Goal: Transaction & Acquisition: Purchase product/service

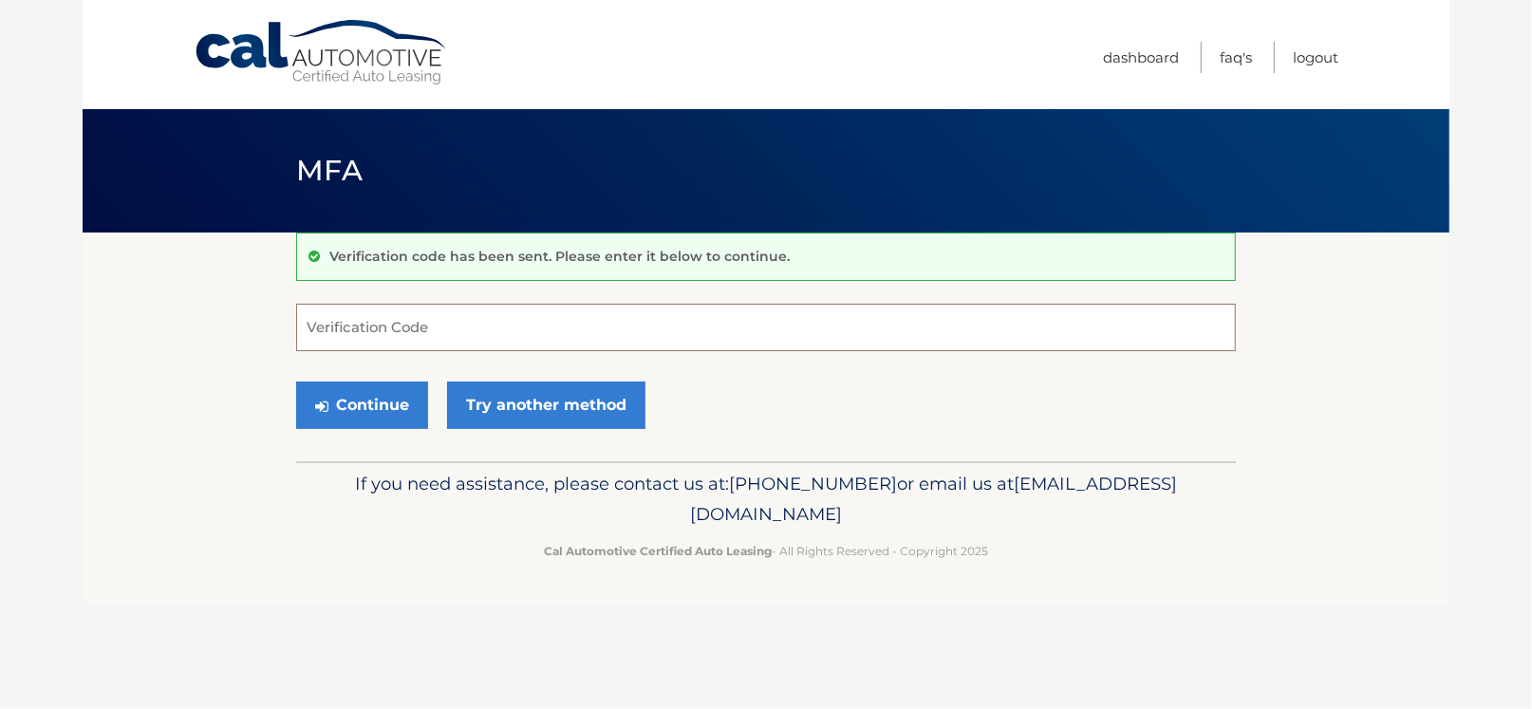
click at [338, 335] on input "Verification Code" at bounding box center [766, 327] width 940 height 47
type input "770409"
click at [409, 403] on button "Continue" at bounding box center [362, 405] width 132 height 47
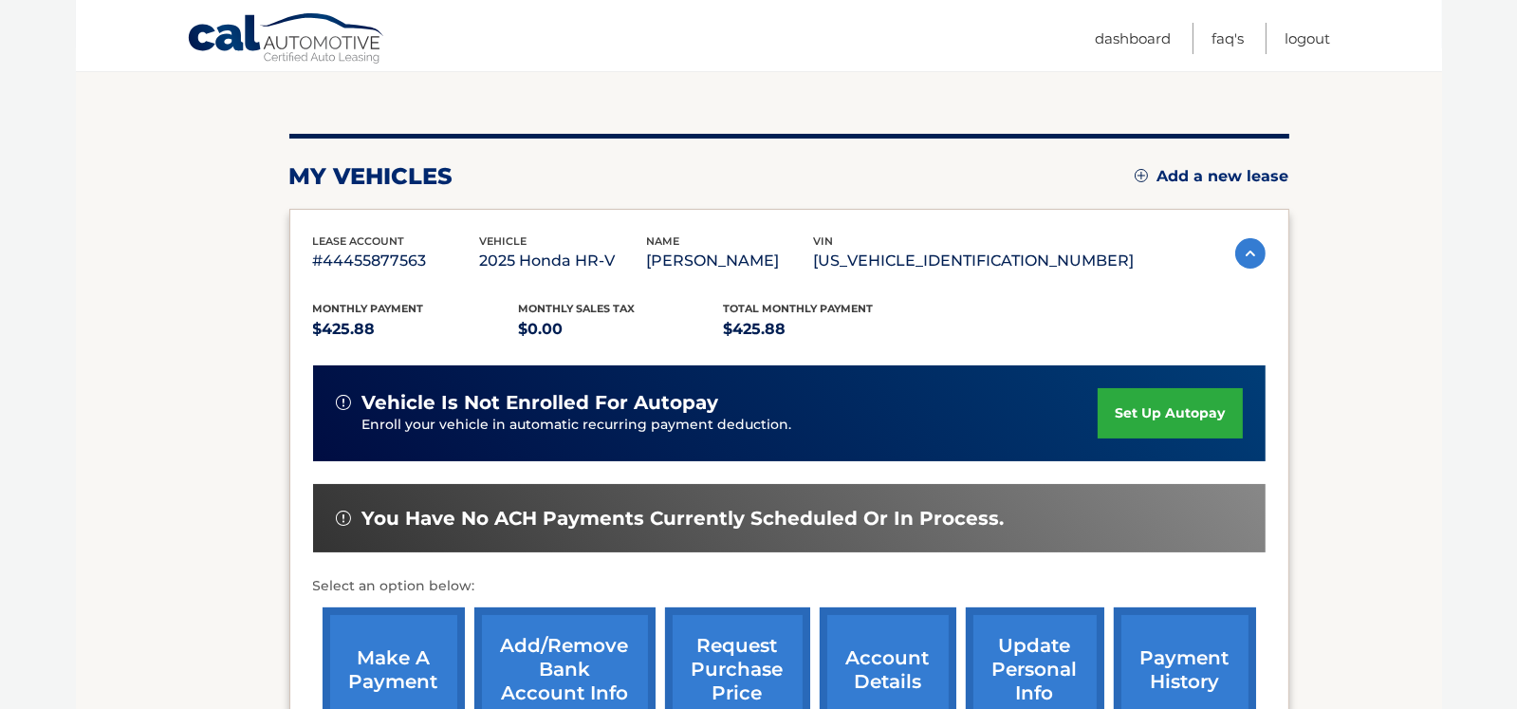
scroll to position [285, 0]
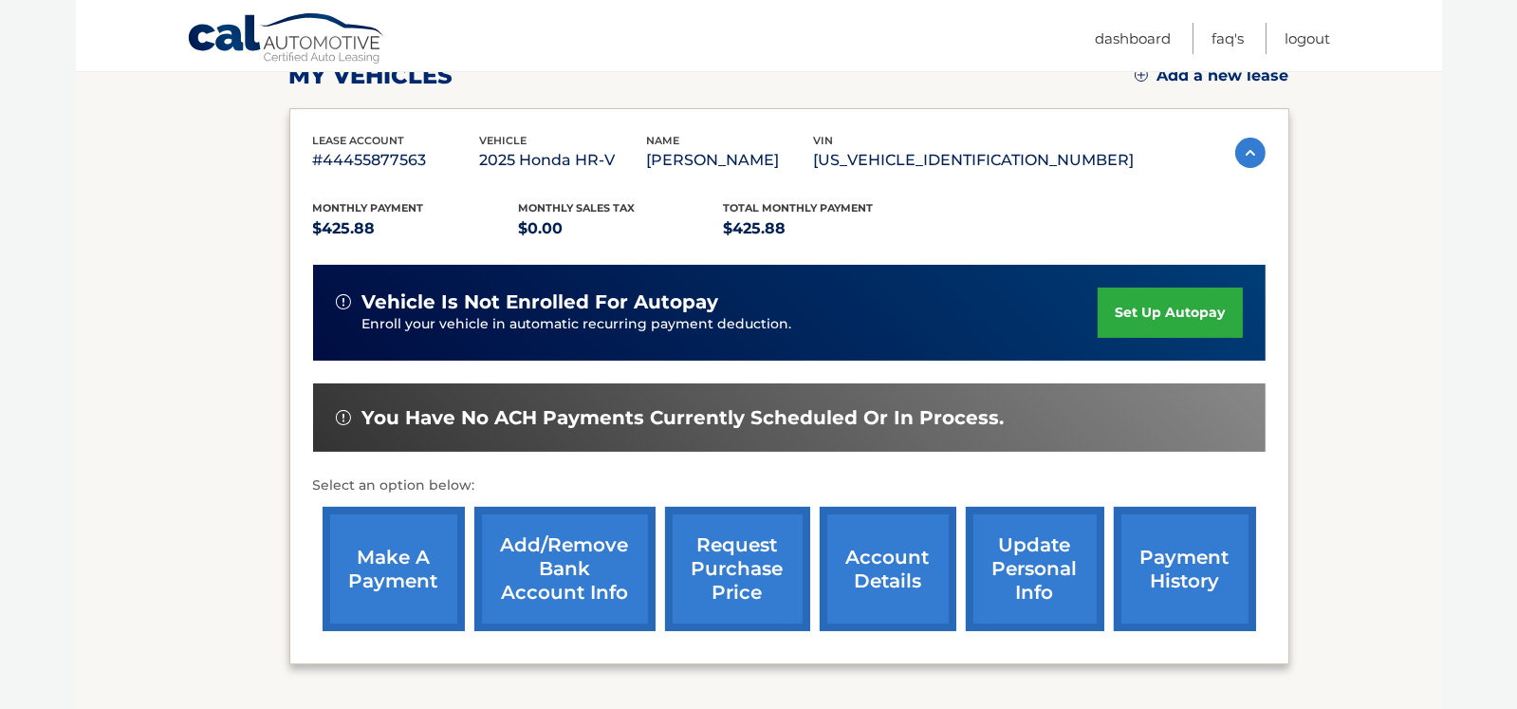
click at [1179, 561] on link "payment history" at bounding box center [1185, 569] width 142 height 124
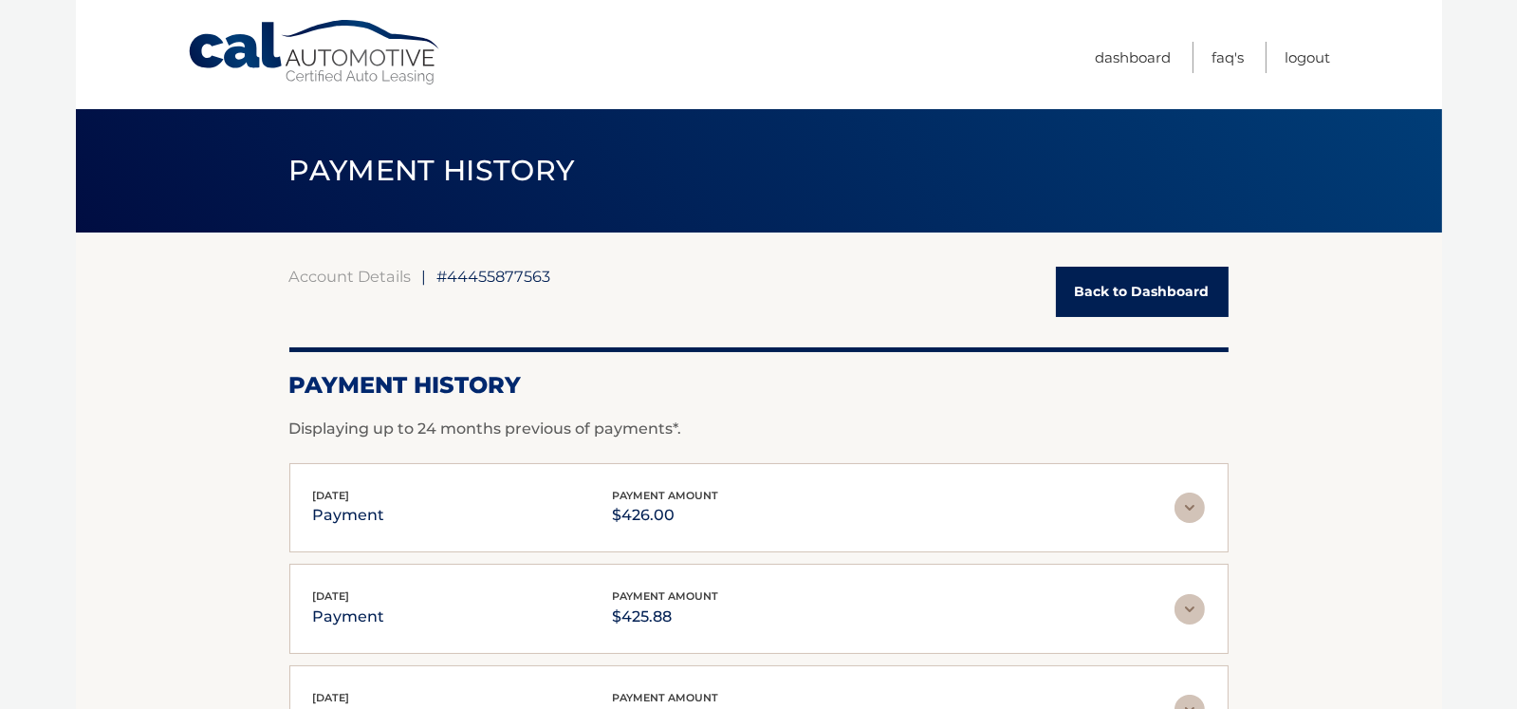
click at [1170, 298] on link "Back to Dashboard" at bounding box center [1142, 292] width 173 height 50
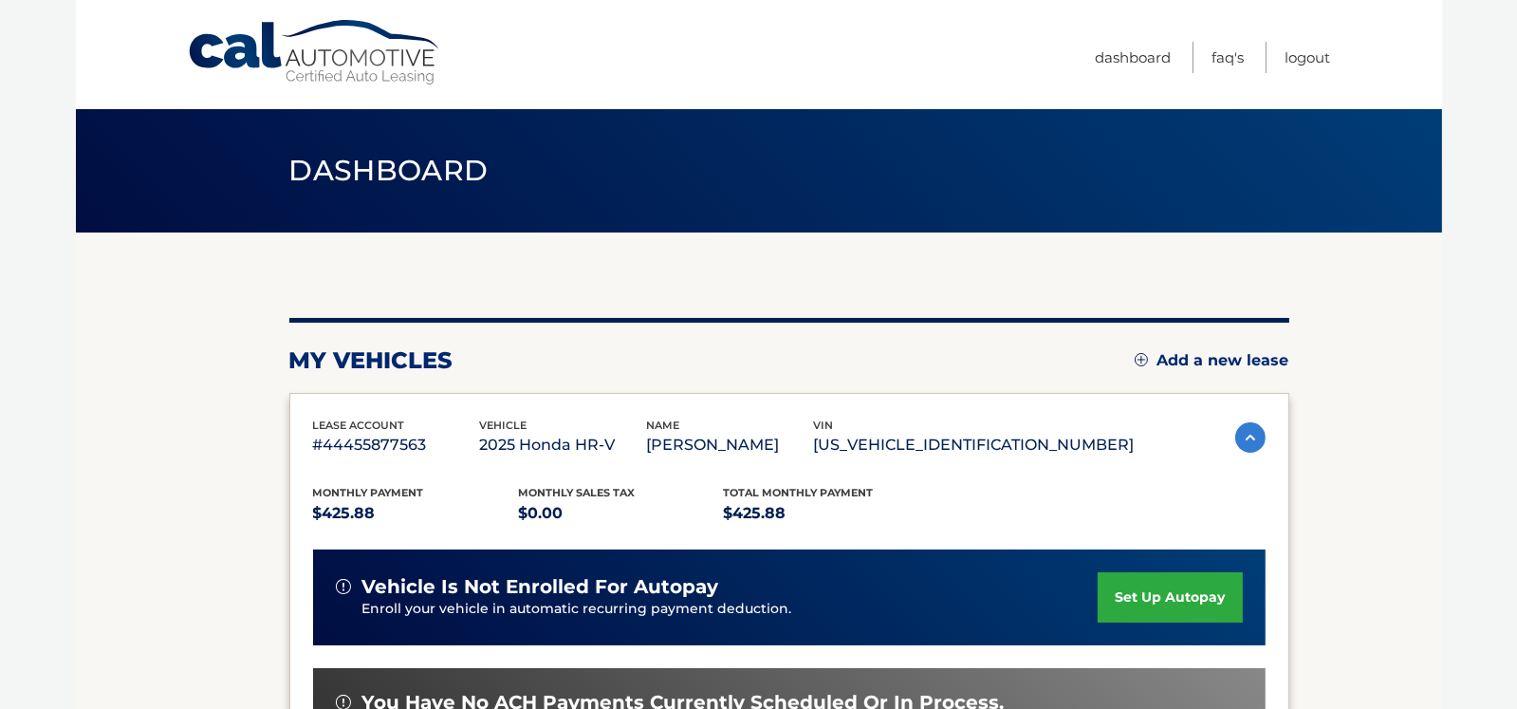
scroll to position [189, 0]
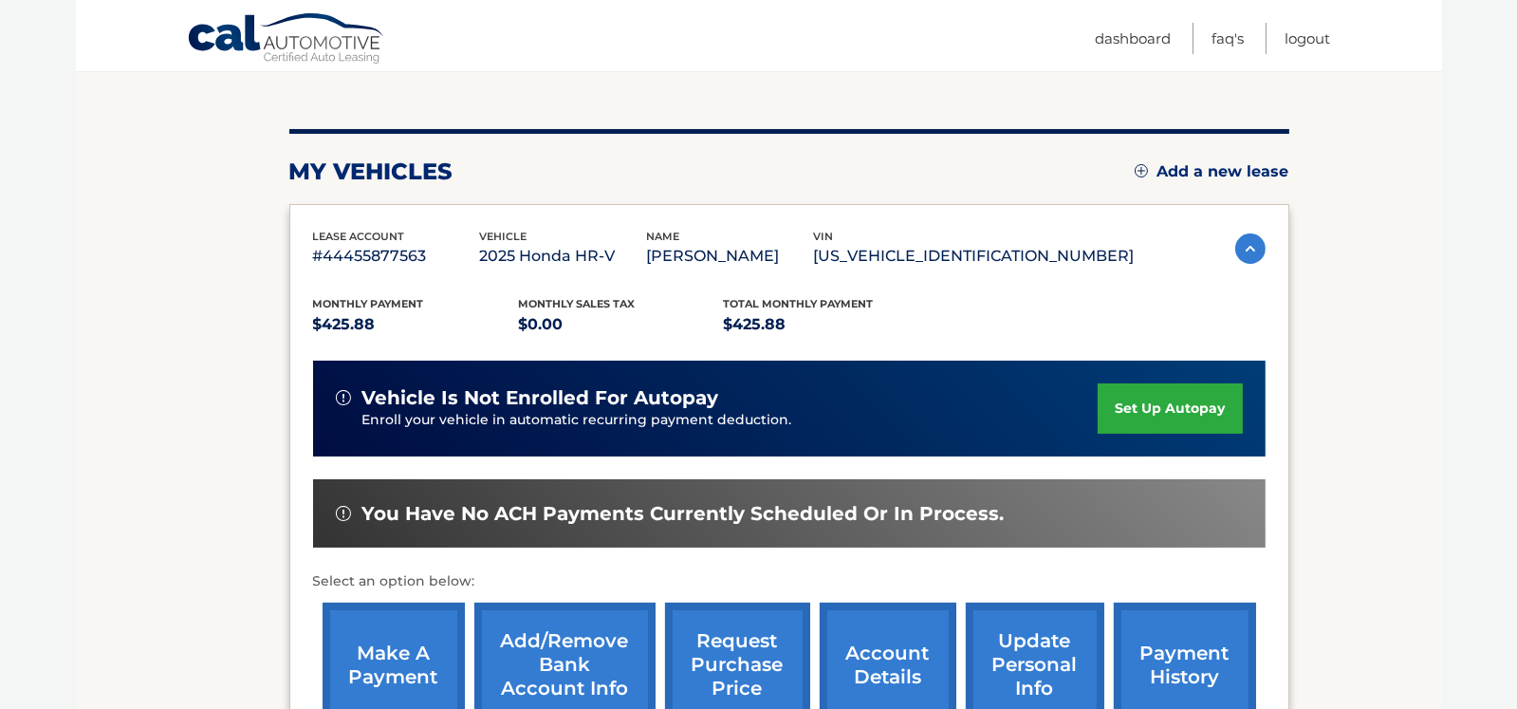
click at [349, 633] on link "make a payment" at bounding box center [394, 665] width 142 height 124
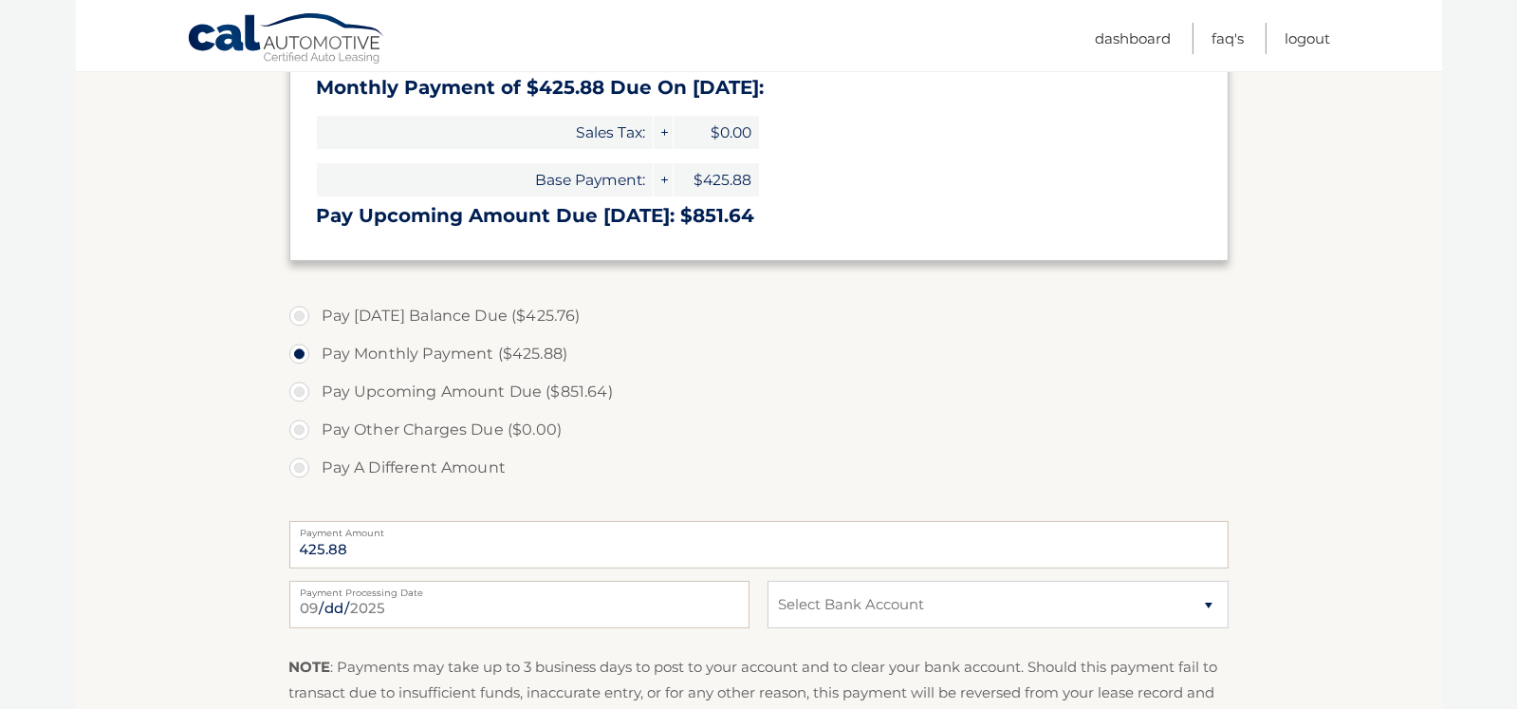
scroll to position [474, 0]
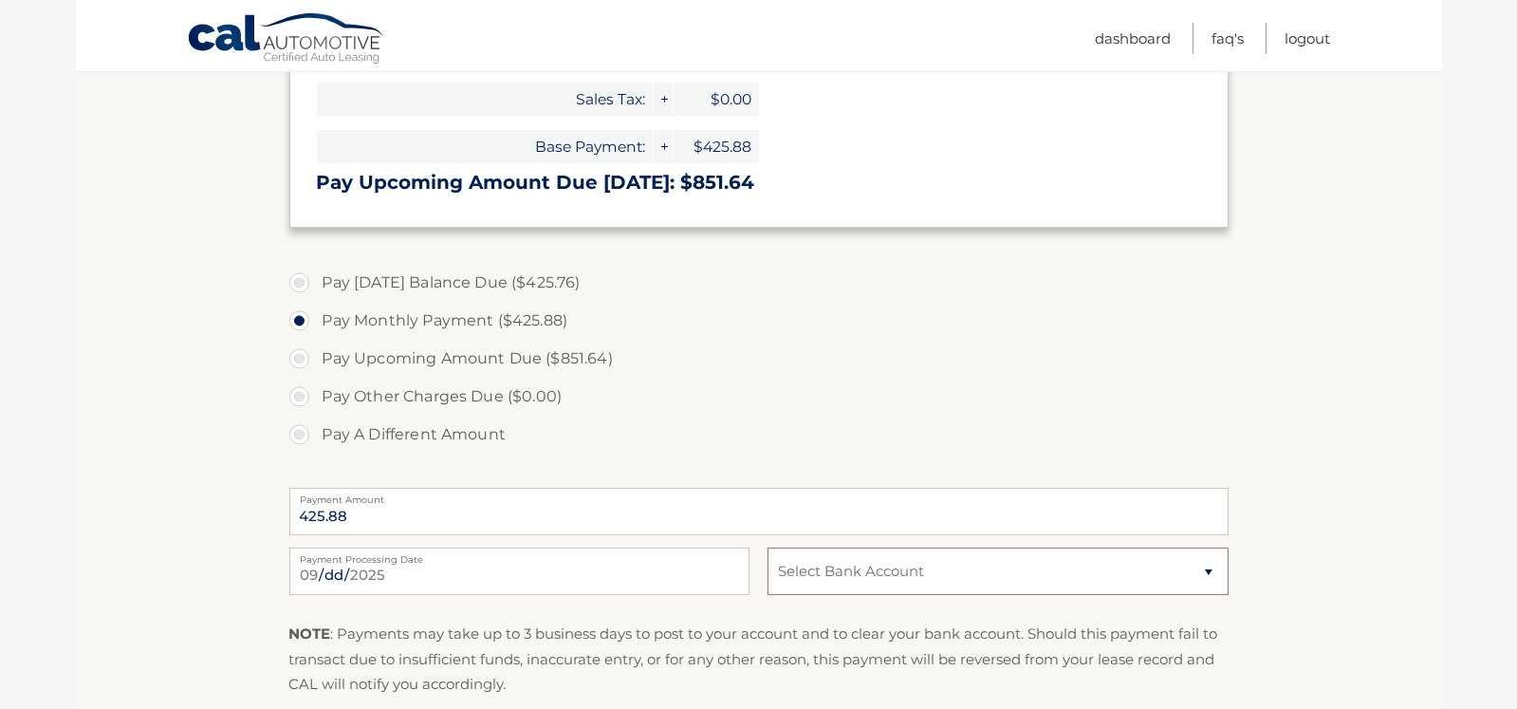
click at [1172, 579] on select "Select Bank Account Savings JPMORGAN CHASE BANK, NA *****3424 Checking JPMORGAN…" at bounding box center [998, 571] width 460 height 47
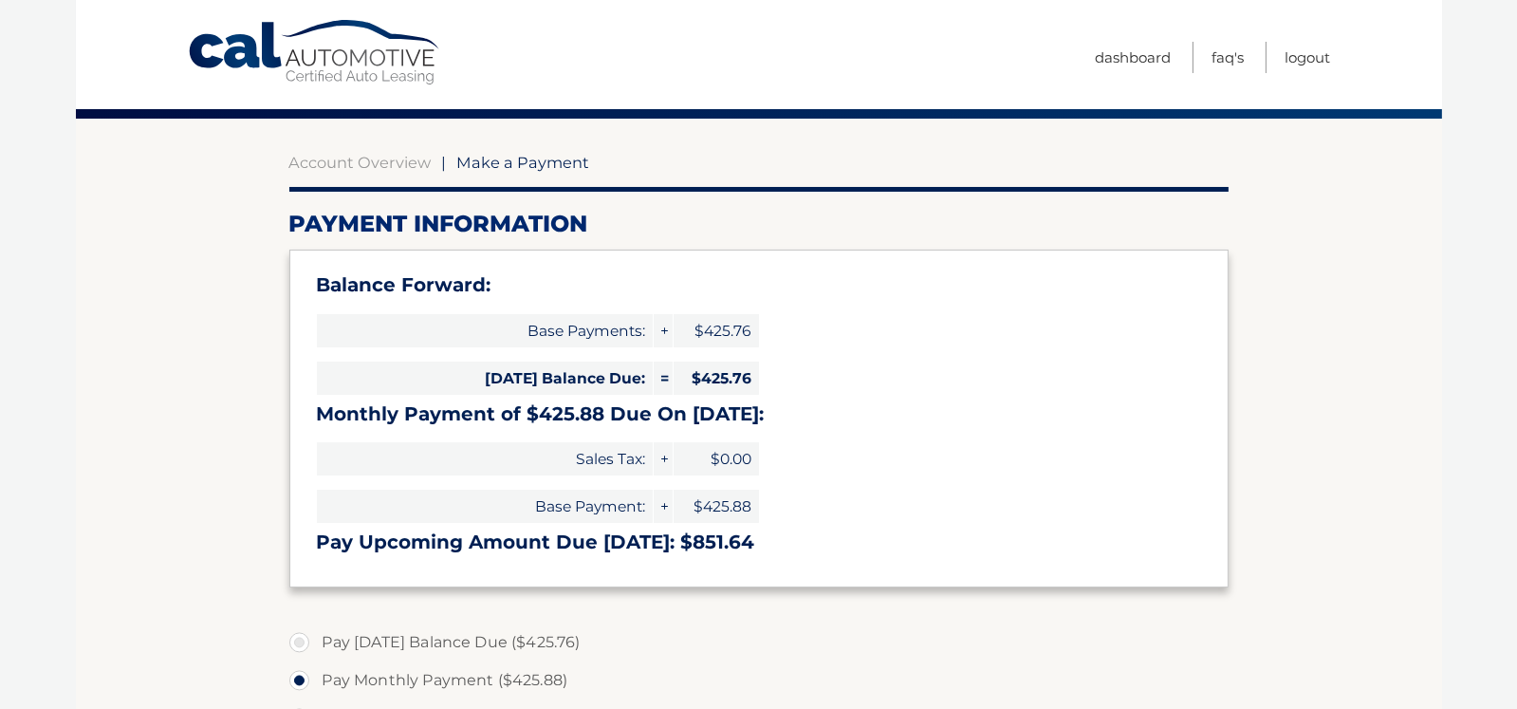
scroll to position [0, 0]
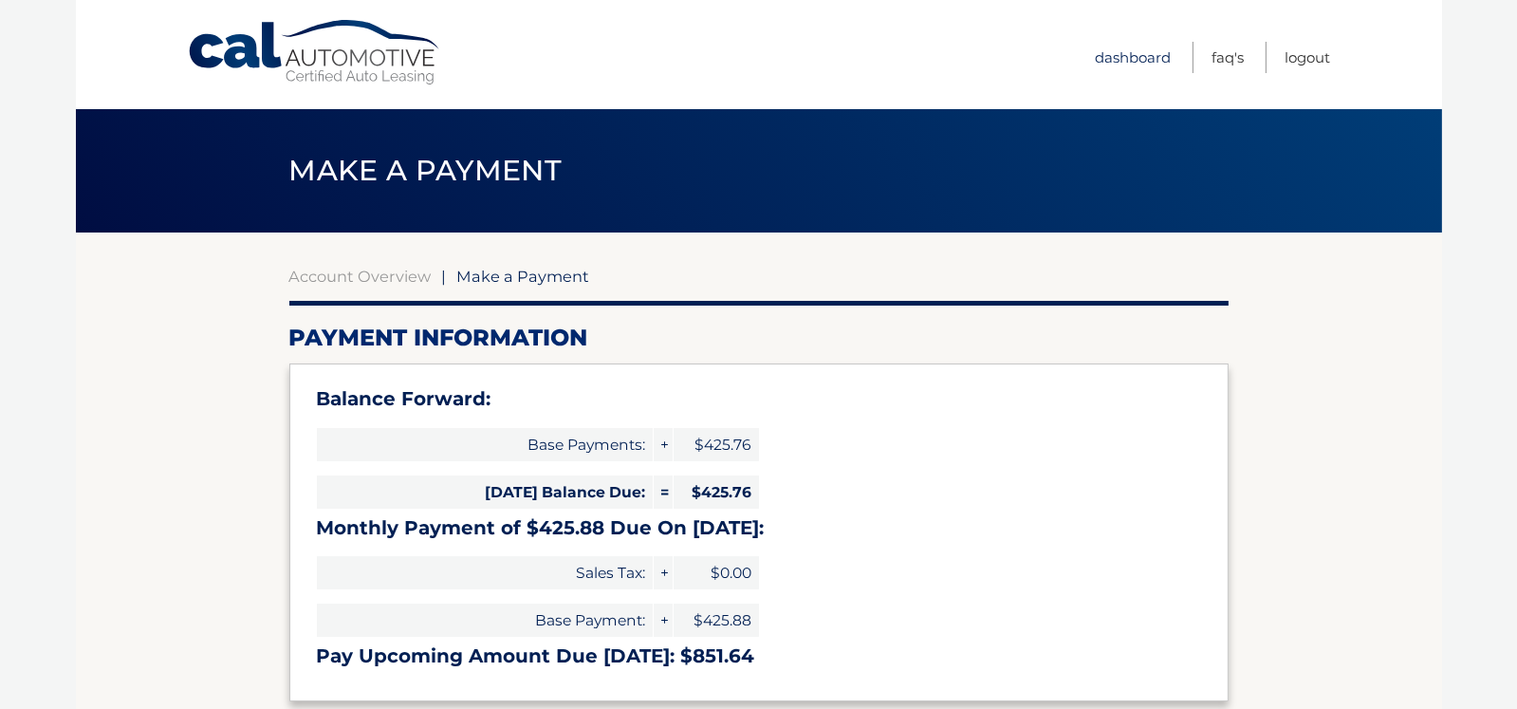
click at [1105, 60] on link "Dashboard" at bounding box center [1134, 57] width 76 height 31
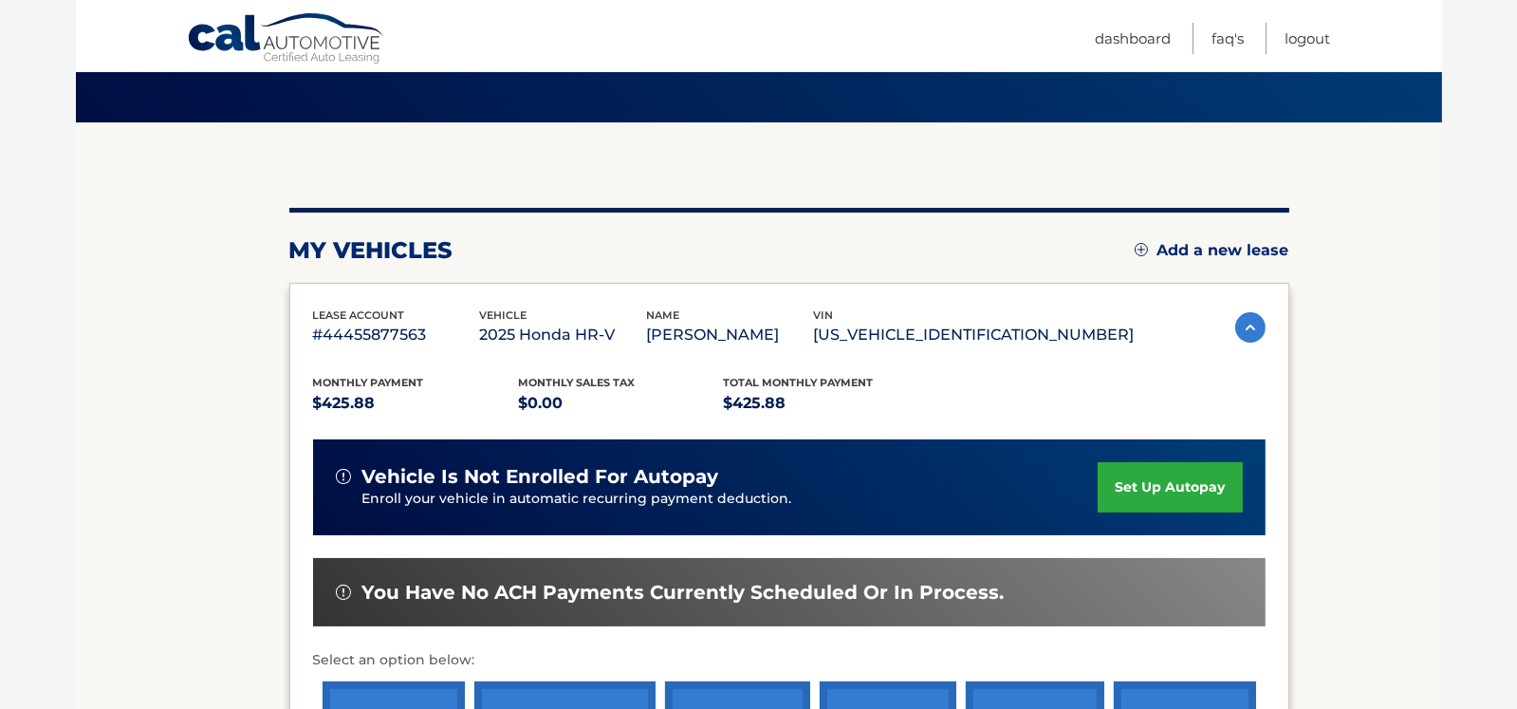
scroll to position [285, 0]
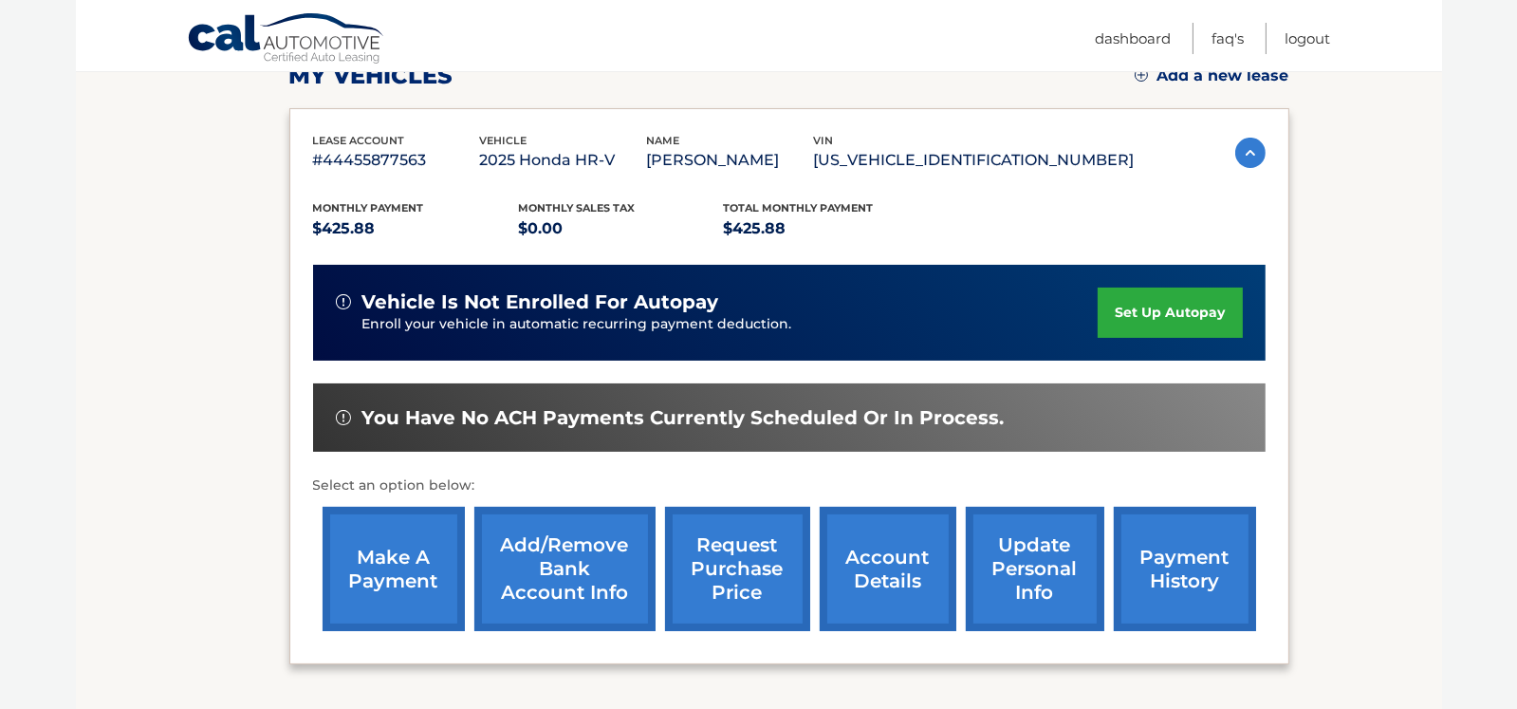
click at [512, 577] on link "Add/Remove bank account info" at bounding box center [565, 569] width 181 height 124
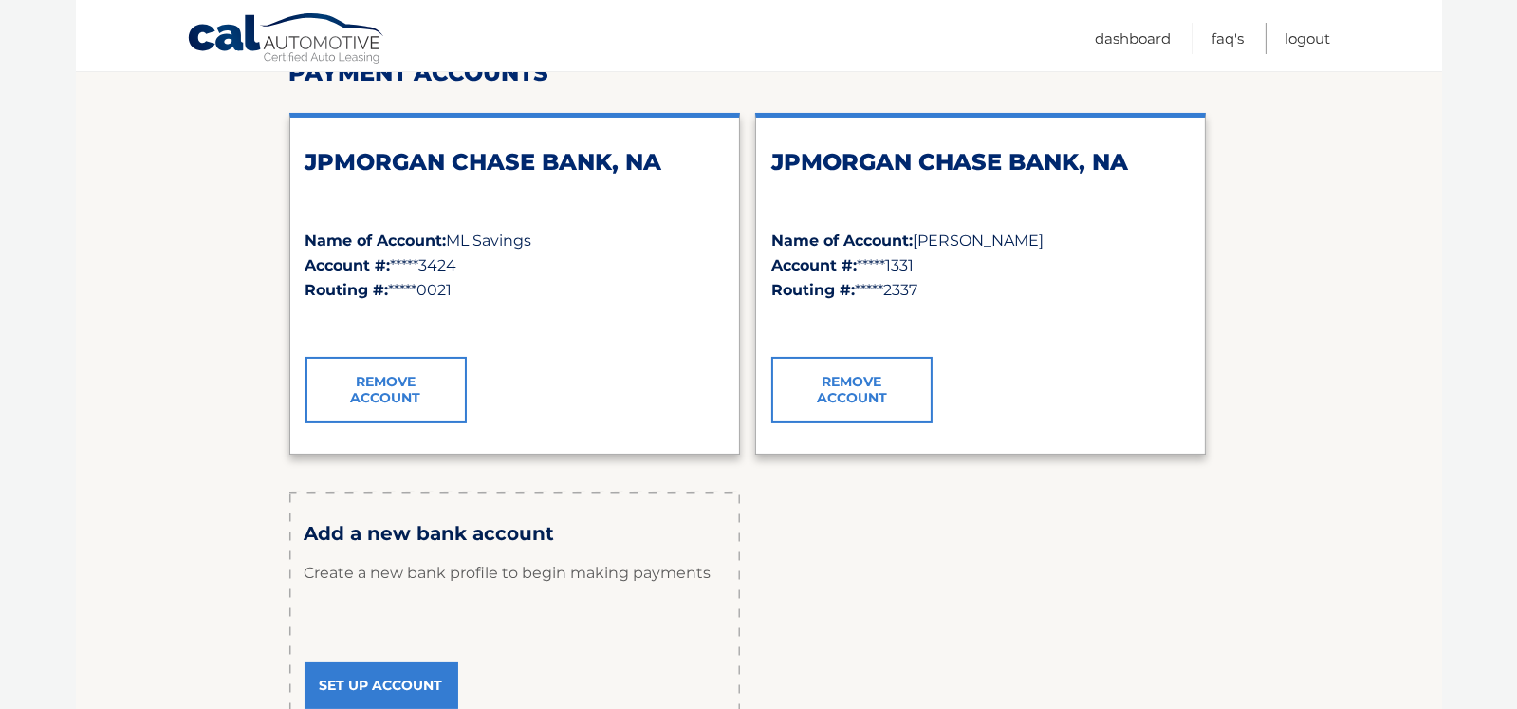
scroll to position [285, 0]
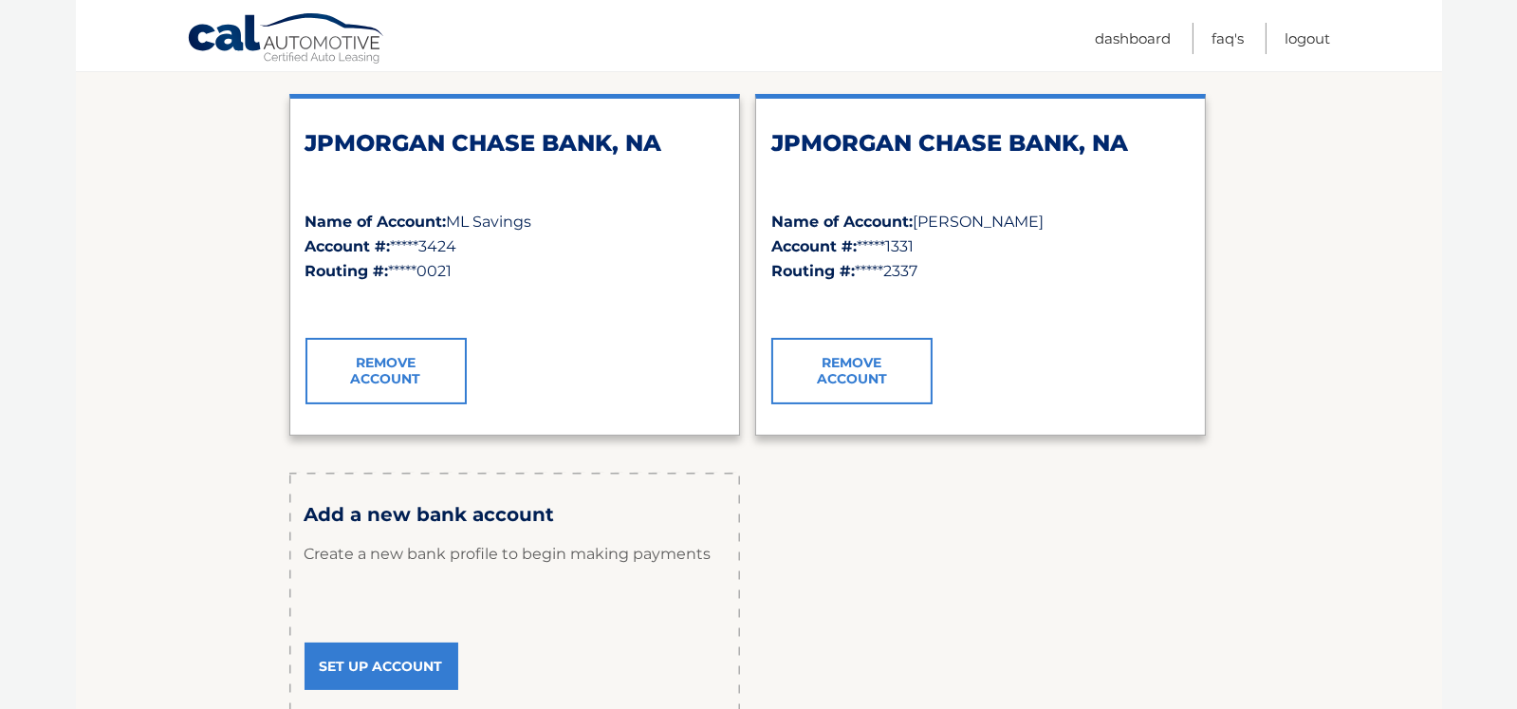
click at [374, 662] on link "Set Up Account" at bounding box center [382, 665] width 154 height 47
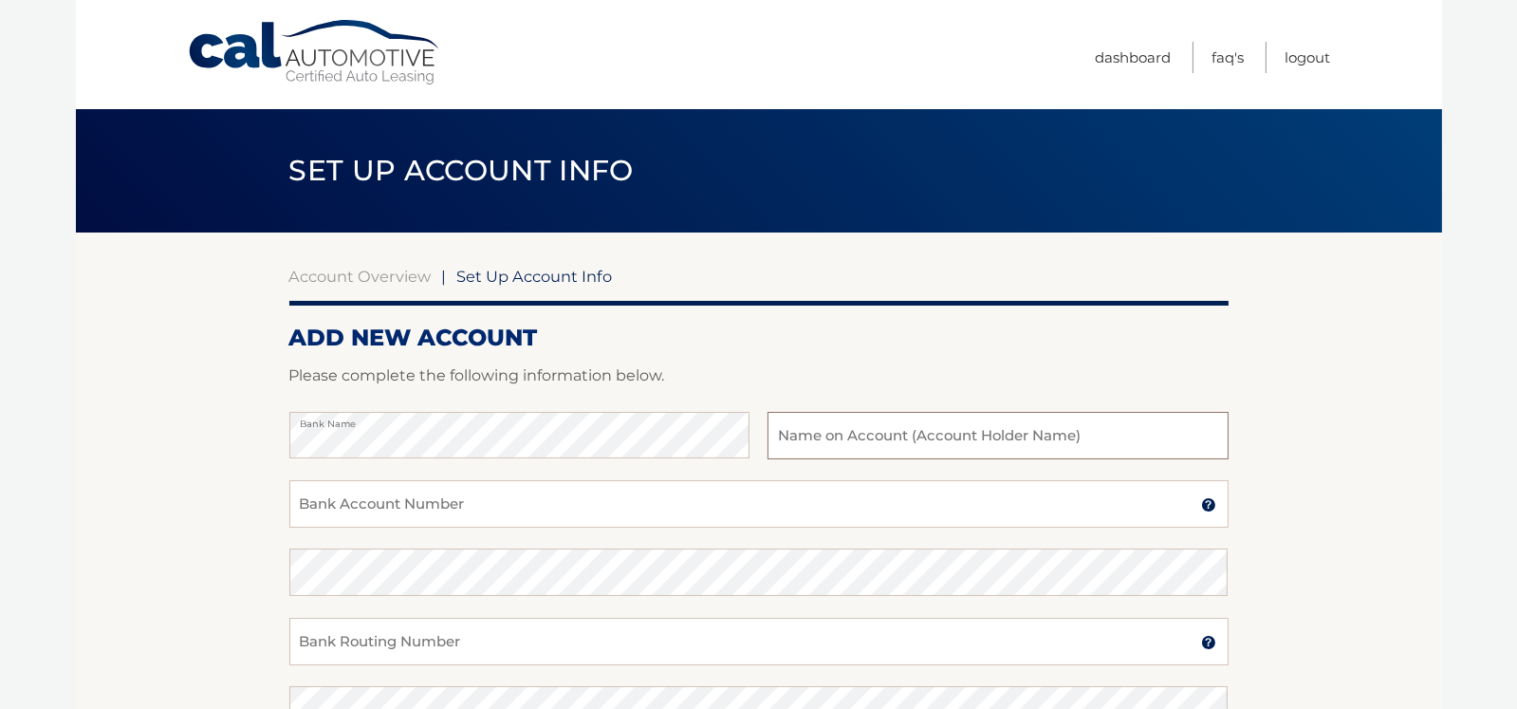
click at [880, 434] on input "text" at bounding box center [998, 435] width 460 height 47
type input "Joint Checking"
click at [554, 515] on input "Bank Account Number" at bounding box center [759, 503] width 940 height 47
type input "791002492165"
click at [516, 629] on input "Bank Routing Number" at bounding box center [759, 641] width 940 height 47
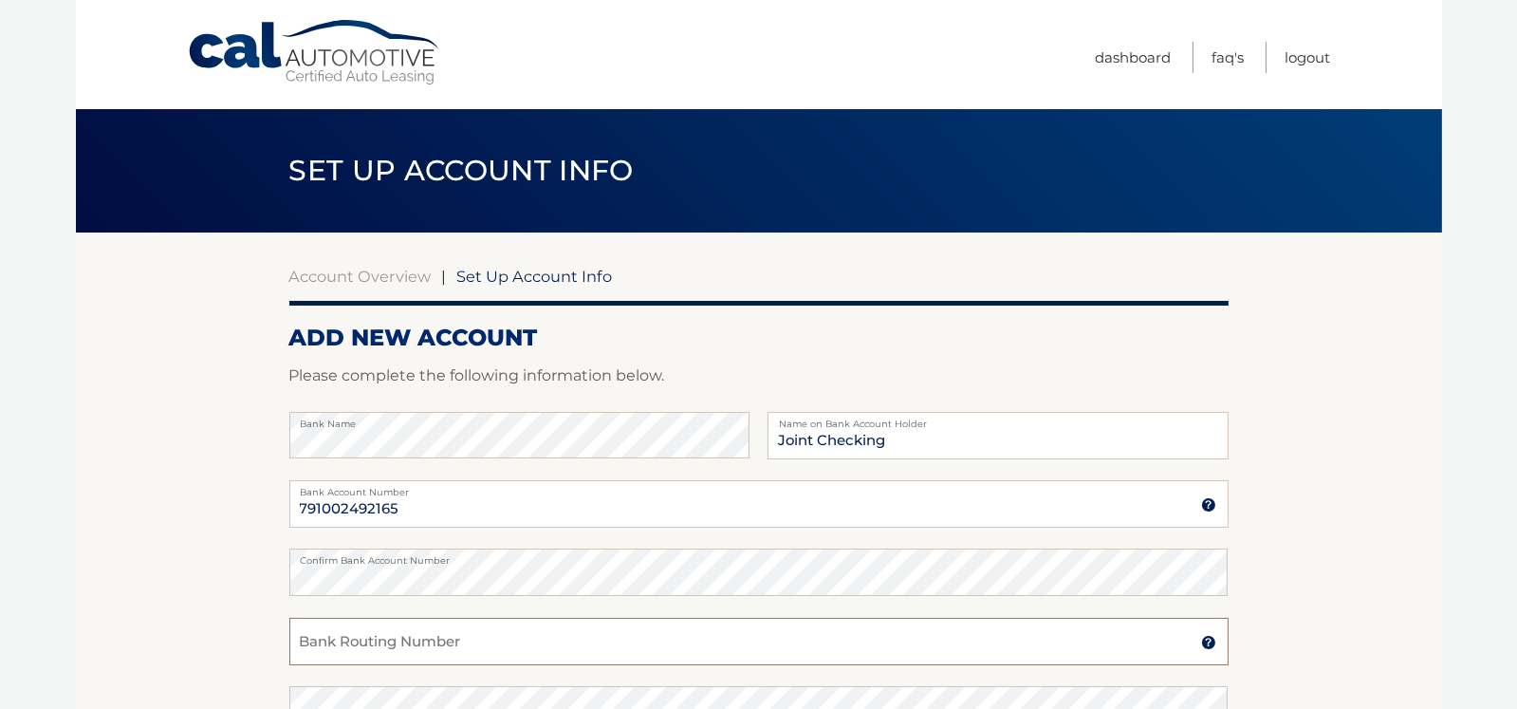
click at [446, 645] on input "Bank Routing Number" at bounding box center [759, 641] width 940 height 47
click at [449, 633] on input "Bank Routing Number" at bounding box center [759, 641] width 940 height 47
click at [449, 655] on input "Bank Routing Number" at bounding box center [759, 641] width 940 height 47
click at [449, 638] on input "Bank Routing Number" at bounding box center [759, 641] width 940 height 47
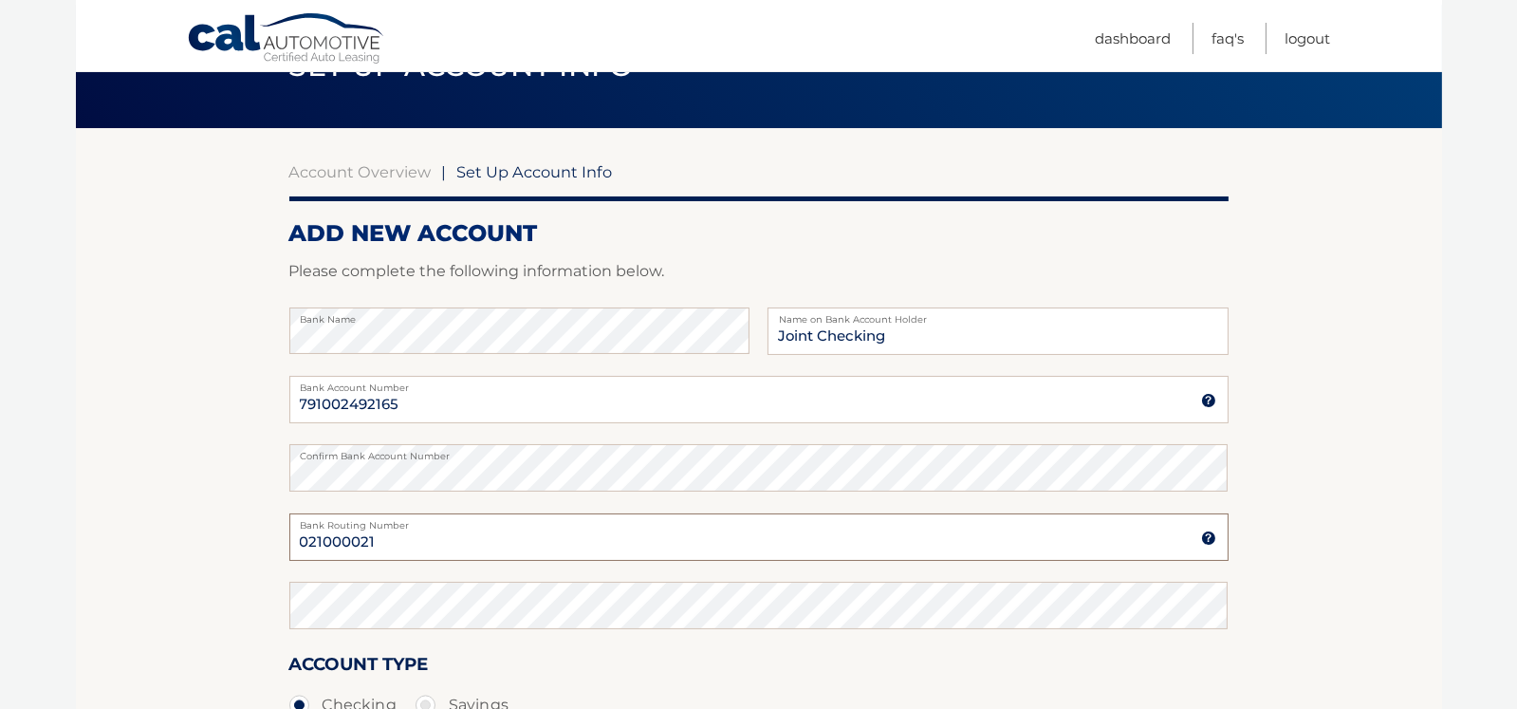
scroll to position [189, 0]
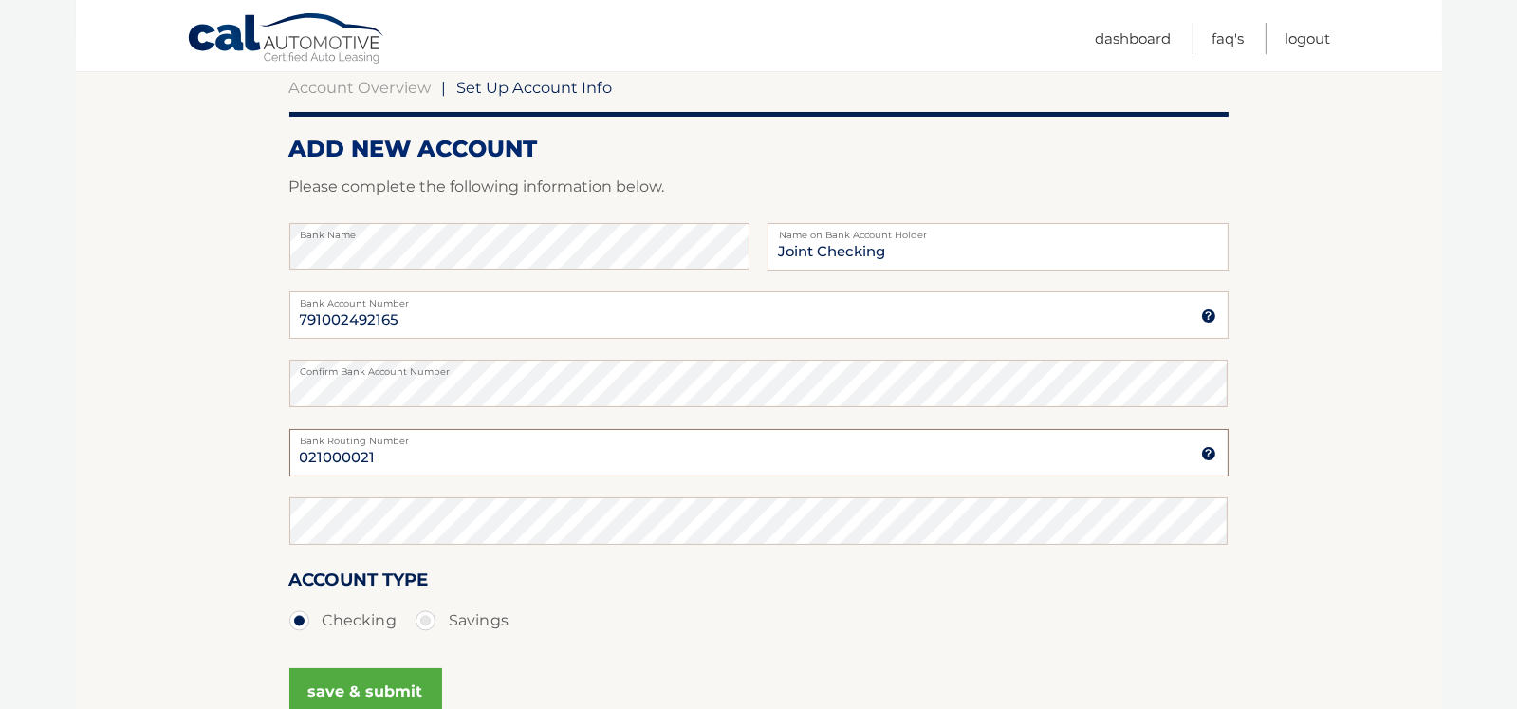
type input "021000021"
click at [372, 686] on button "save & submit" at bounding box center [365, 691] width 153 height 47
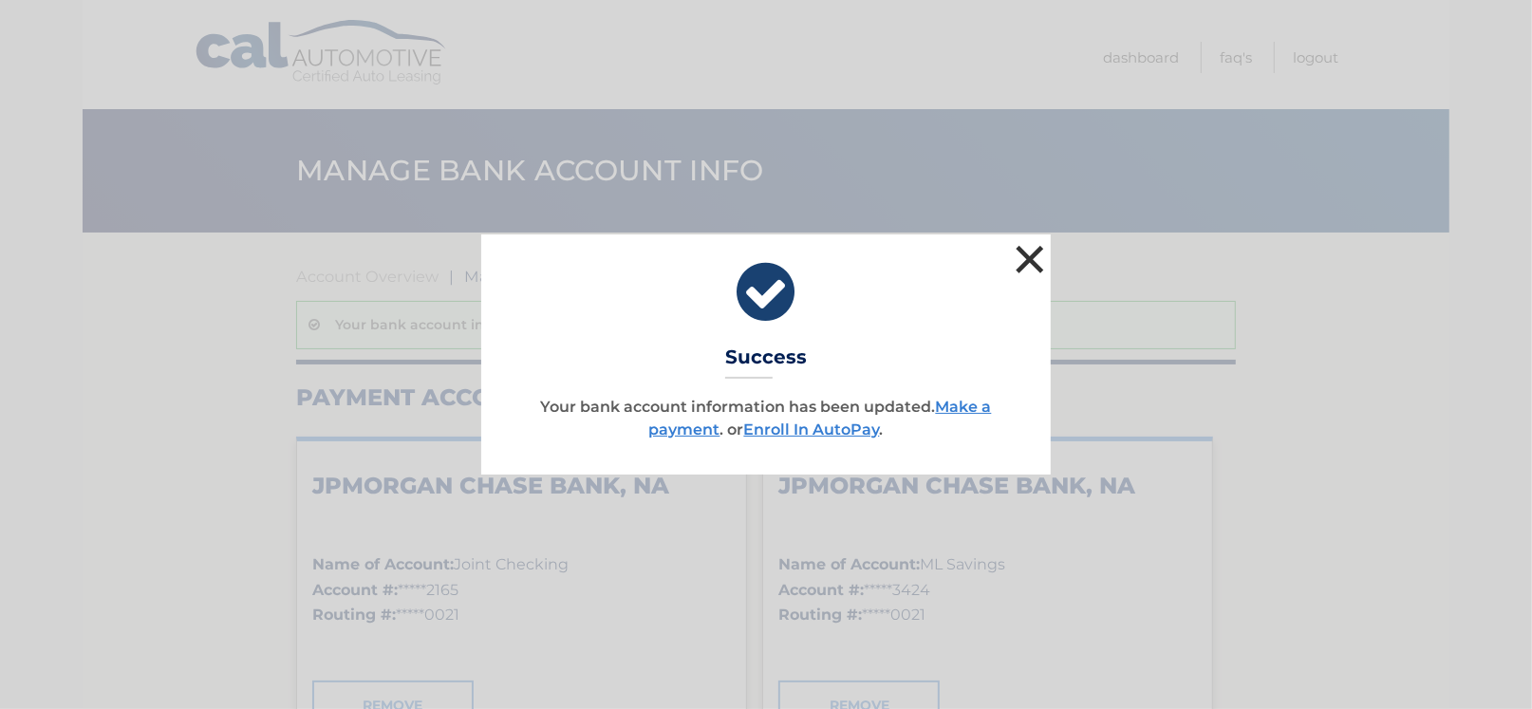
click at [1040, 254] on button "×" at bounding box center [1030, 259] width 38 height 38
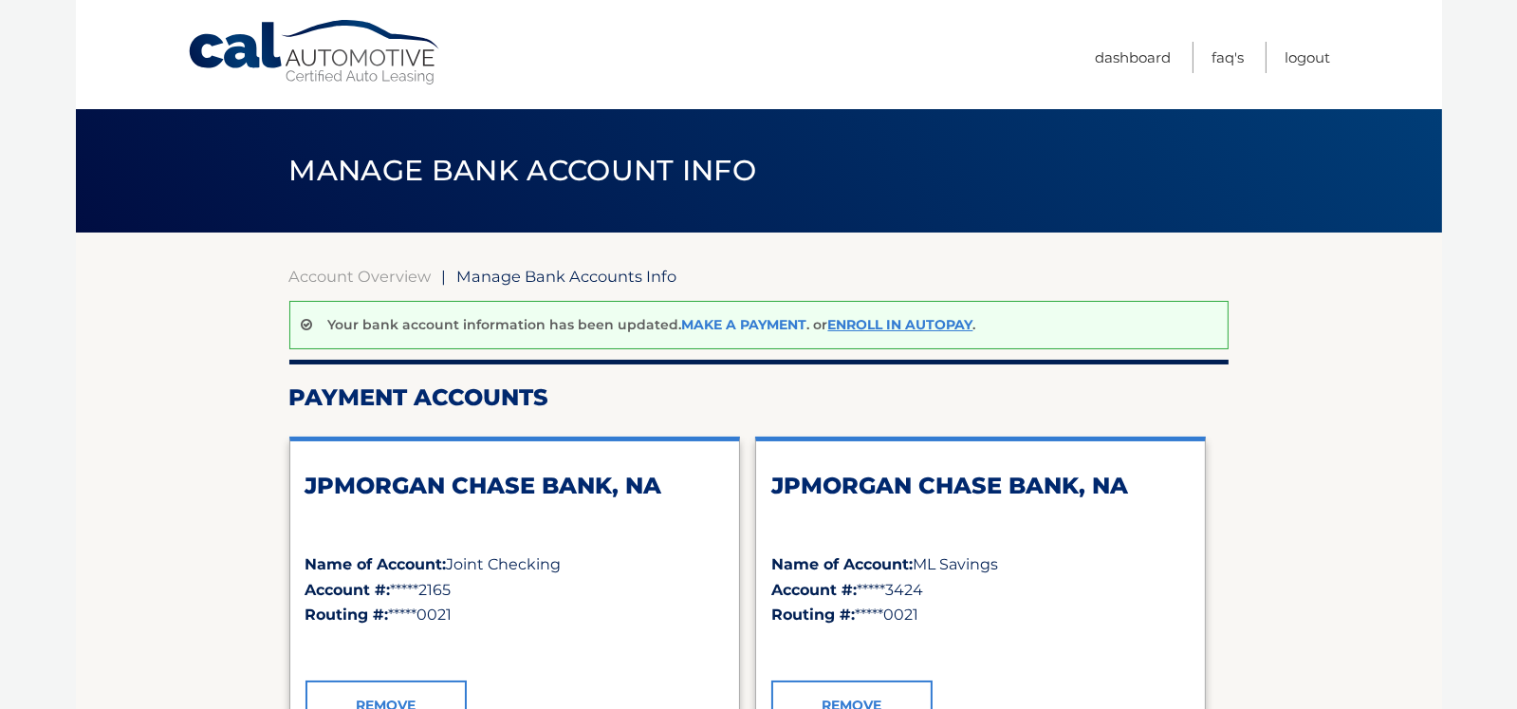
click at [740, 322] on link "Make a payment" at bounding box center [744, 324] width 125 height 17
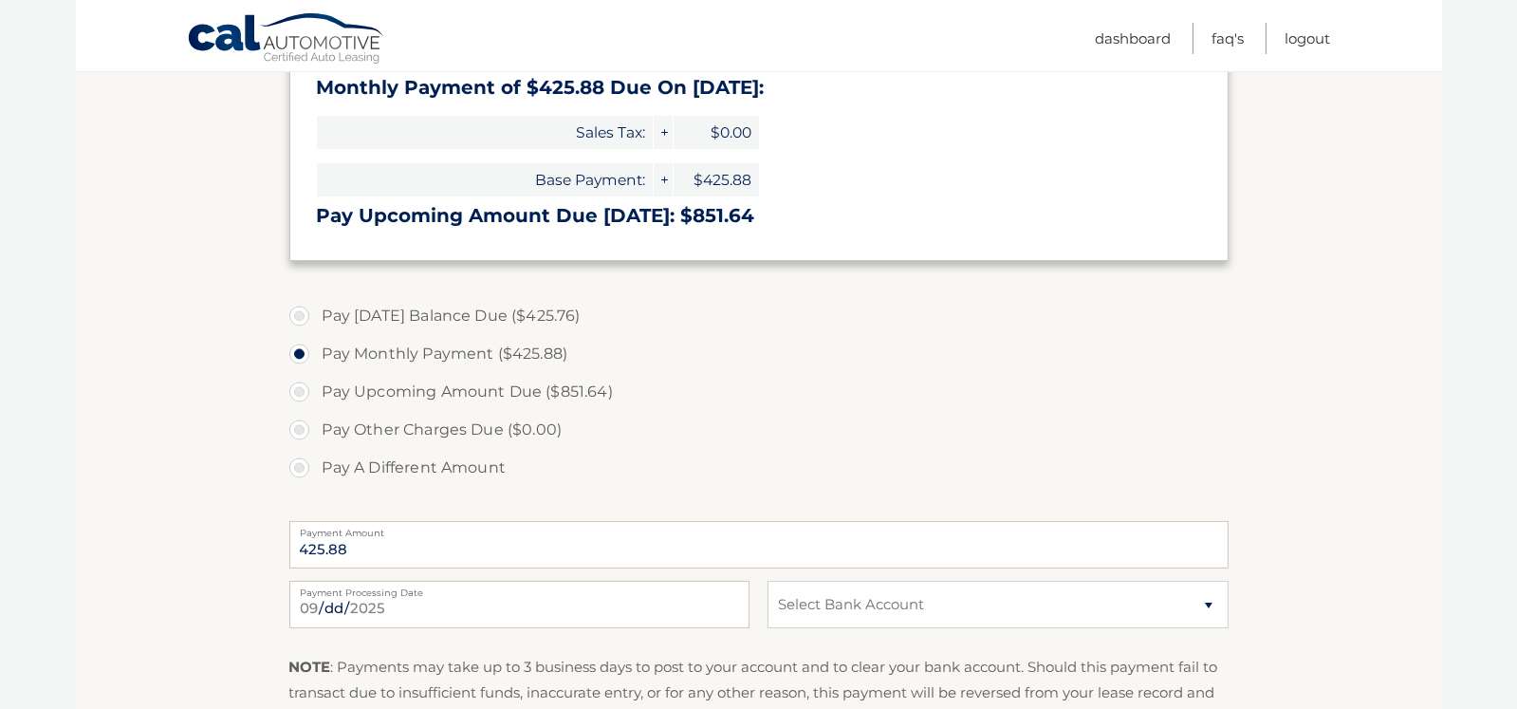
scroll to position [474, 0]
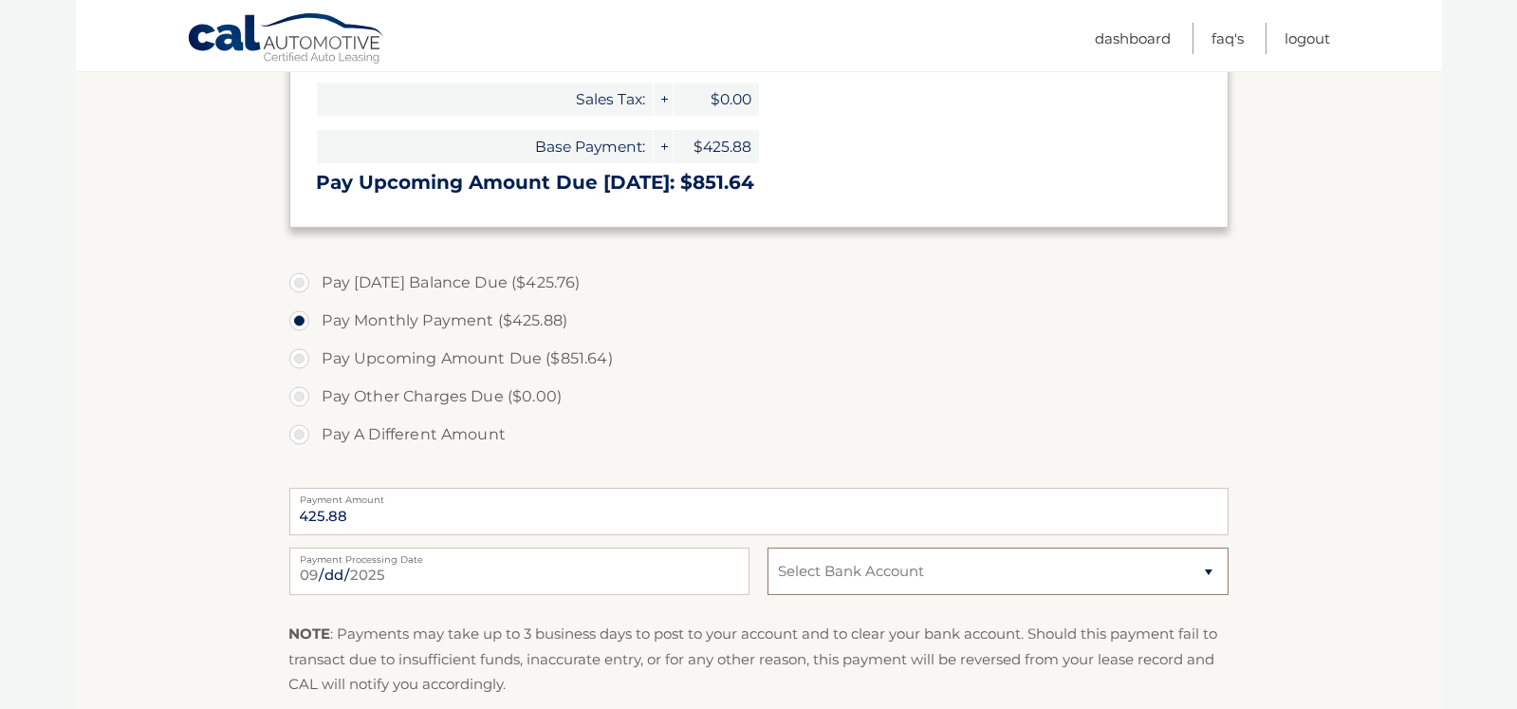
click at [979, 578] on select "Select Bank Account Checking JPMORGAN CHASE BANK, NA *****2165 Savings JPMORGAN…" at bounding box center [998, 571] width 460 height 47
select select "NGU0OWVjM2YtMzFlNy00MjM5LThhY2UtMjk2YmM1YjY3Njgz"
click at [768, 548] on select "Select Bank Account Checking JPMORGAN CHASE BANK, NA *****2165 Savings JPMORGAN…" at bounding box center [998, 571] width 460 height 47
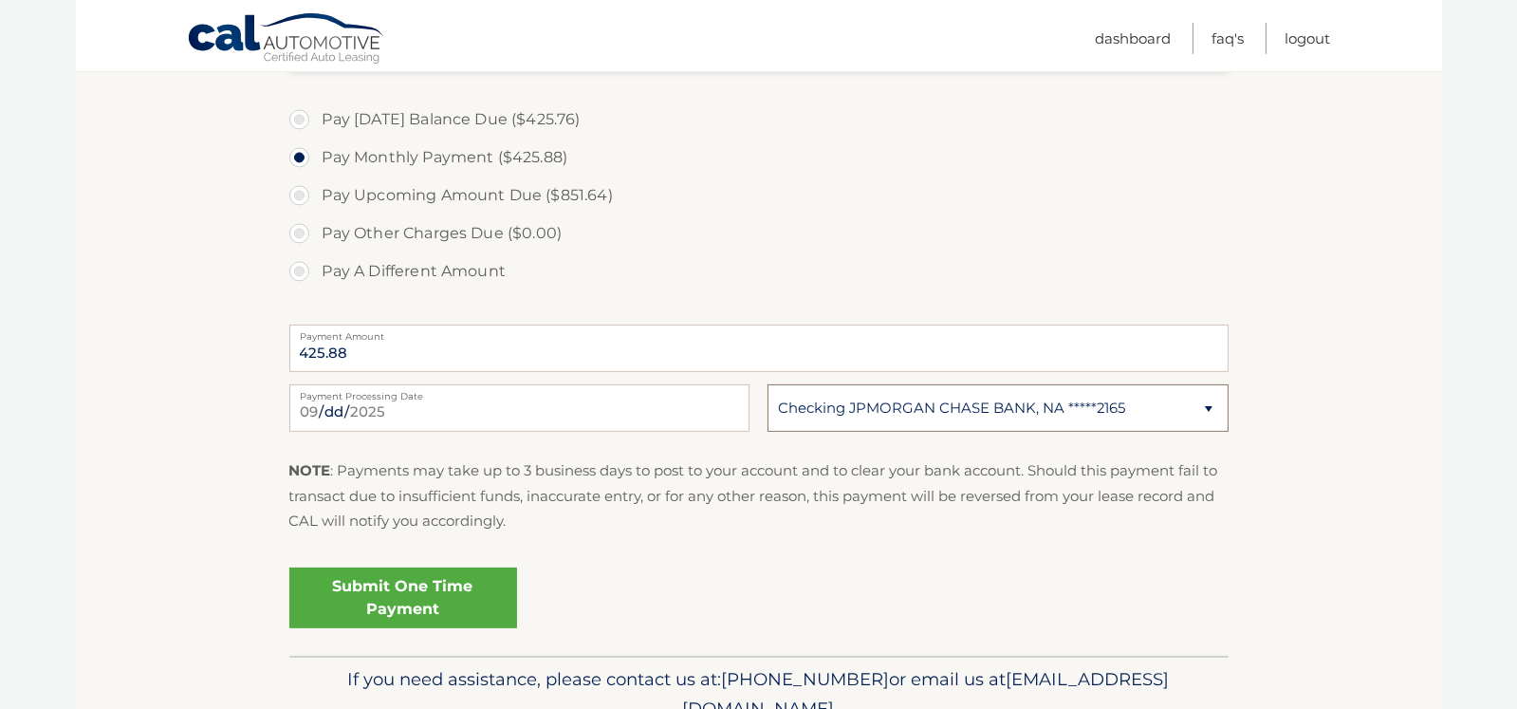
scroll to position [726, 0]
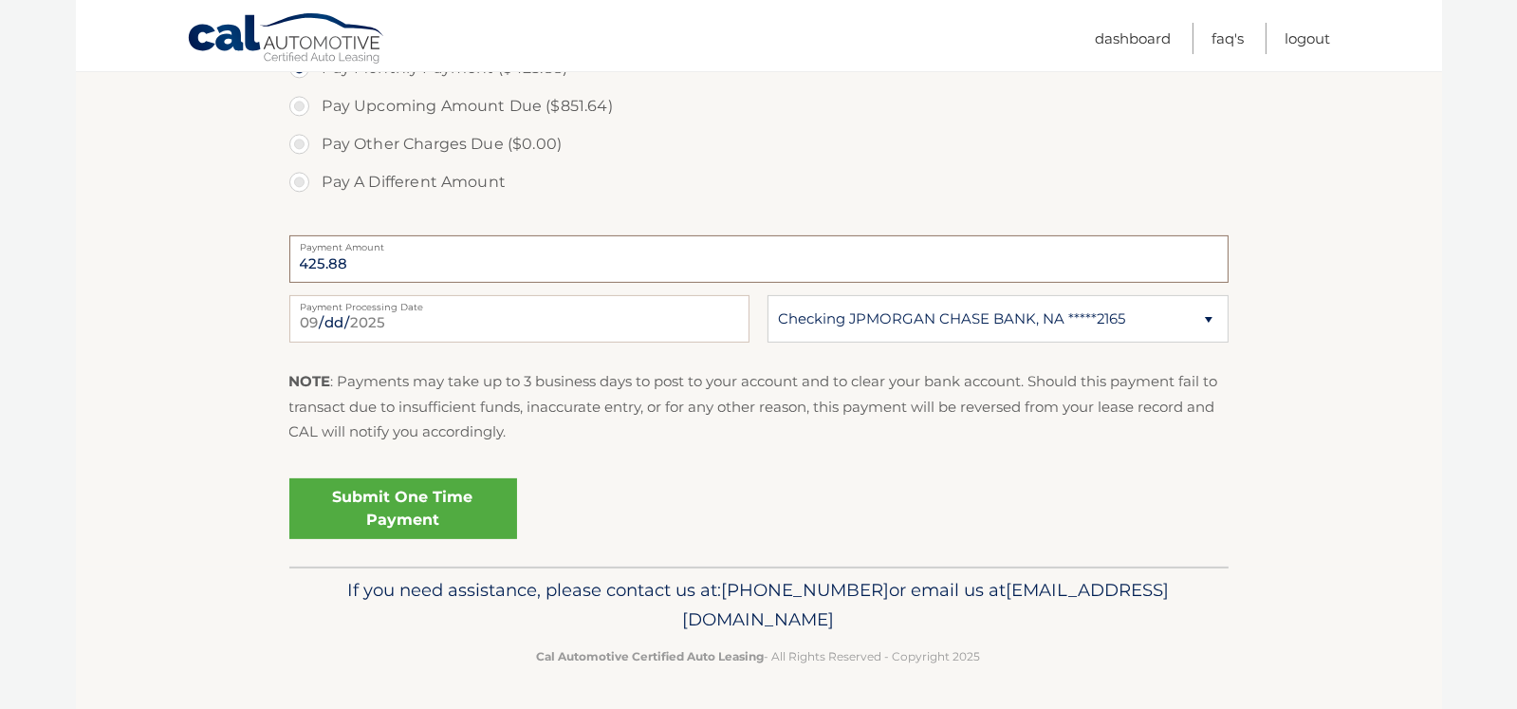
click at [363, 270] on input "425.88" at bounding box center [759, 258] width 940 height 47
drag, startPoint x: 360, startPoint y: 267, endPoint x: 267, endPoint y: 253, distance: 93.9
click at [267, 253] on section "Account Overview | Make a Payment Payment Information Balance Forward: Base Pay…" at bounding box center [759, 37] width 1367 height 1060
click at [294, 183] on label "Pay A Different Amount" at bounding box center [759, 182] width 940 height 38
click at [297, 183] on input "Pay A Different Amount" at bounding box center [306, 178] width 19 height 30
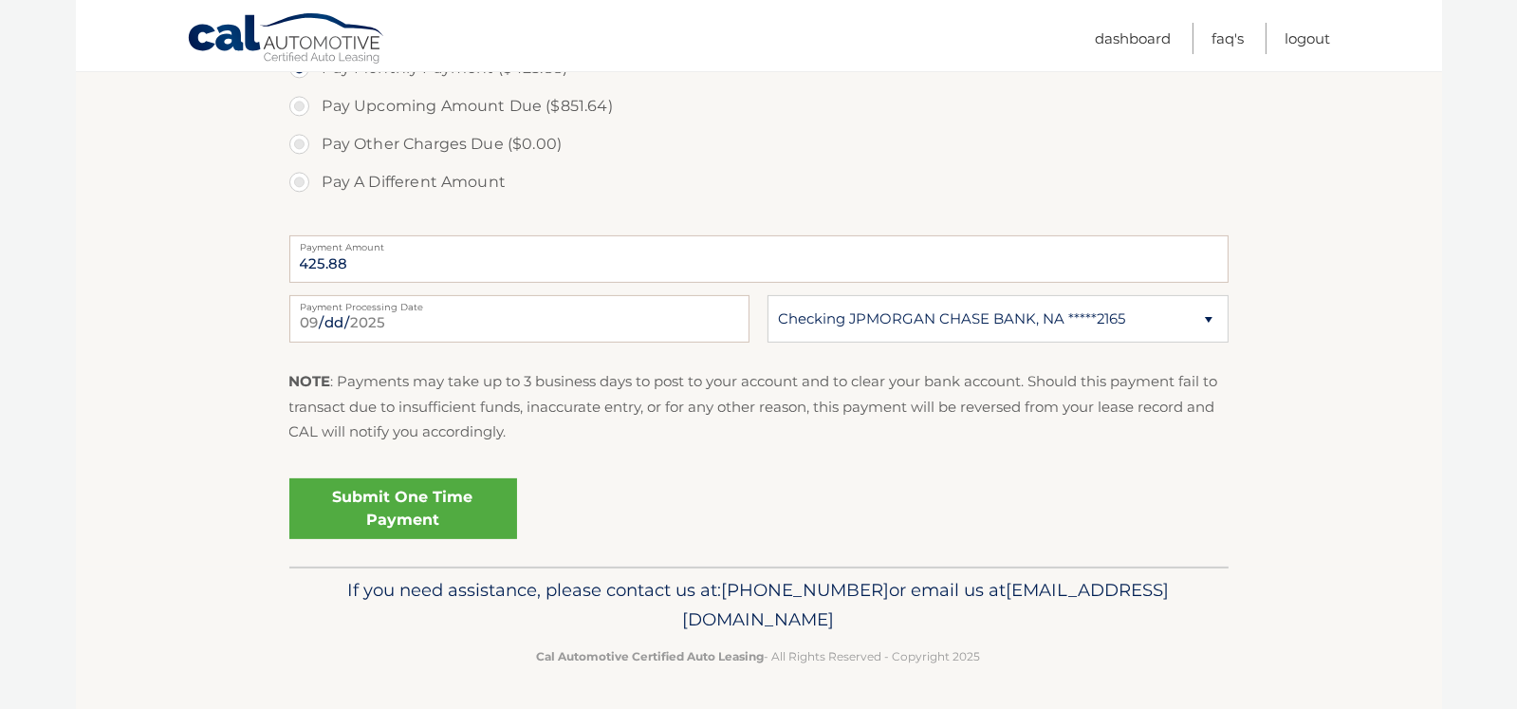
radio input "true"
click at [187, 382] on section "Account Overview | Make a Payment Payment Information Balance Forward: Base Pay…" at bounding box center [759, 37] width 1367 height 1060
click at [363, 274] on input "426" at bounding box center [759, 258] width 940 height 47
type input "426.00"
click at [630, 479] on div "Submit One Time Payment" at bounding box center [759, 505] width 940 height 68
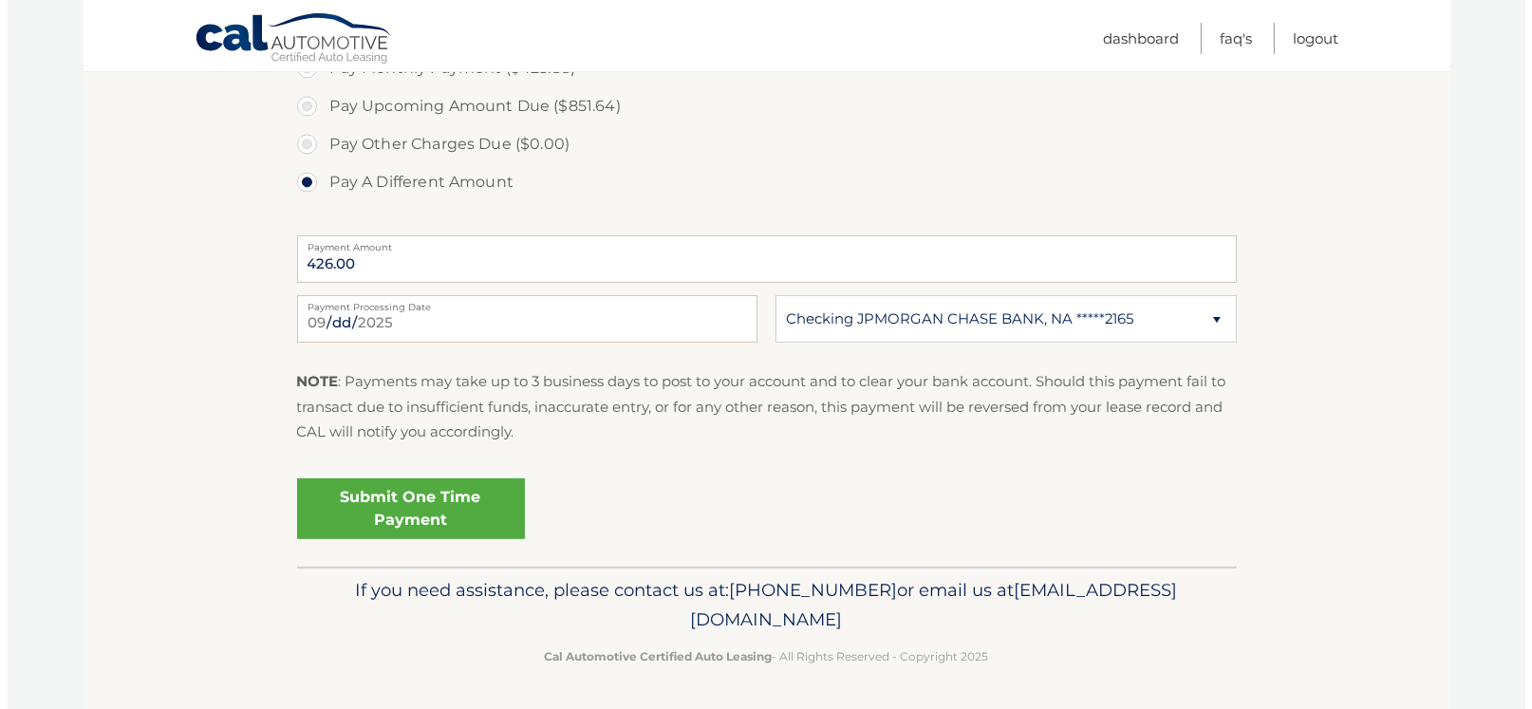
scroll to position [631, 0]
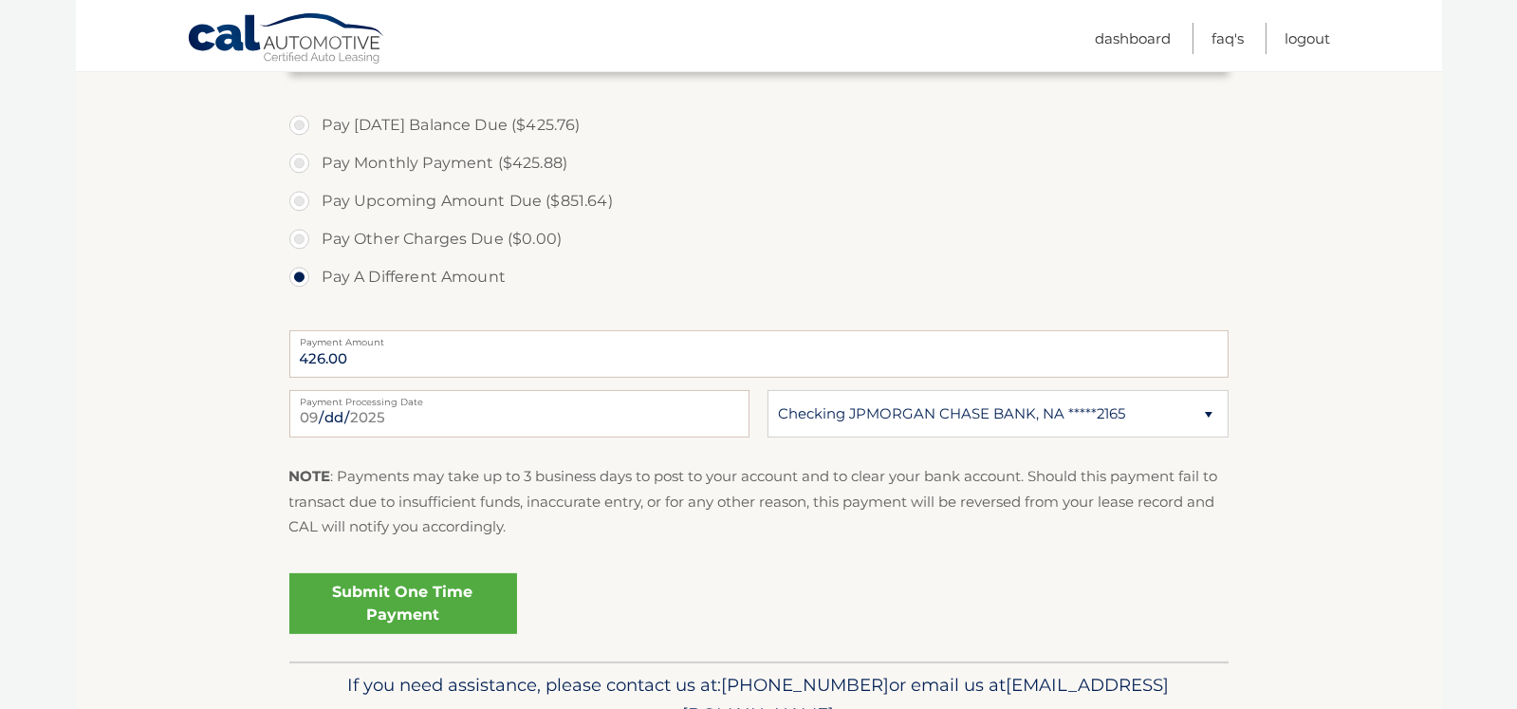
click at [404, 604] on link "Submit One Time Payment" at bounding box center [403, 603] width 228 height 61
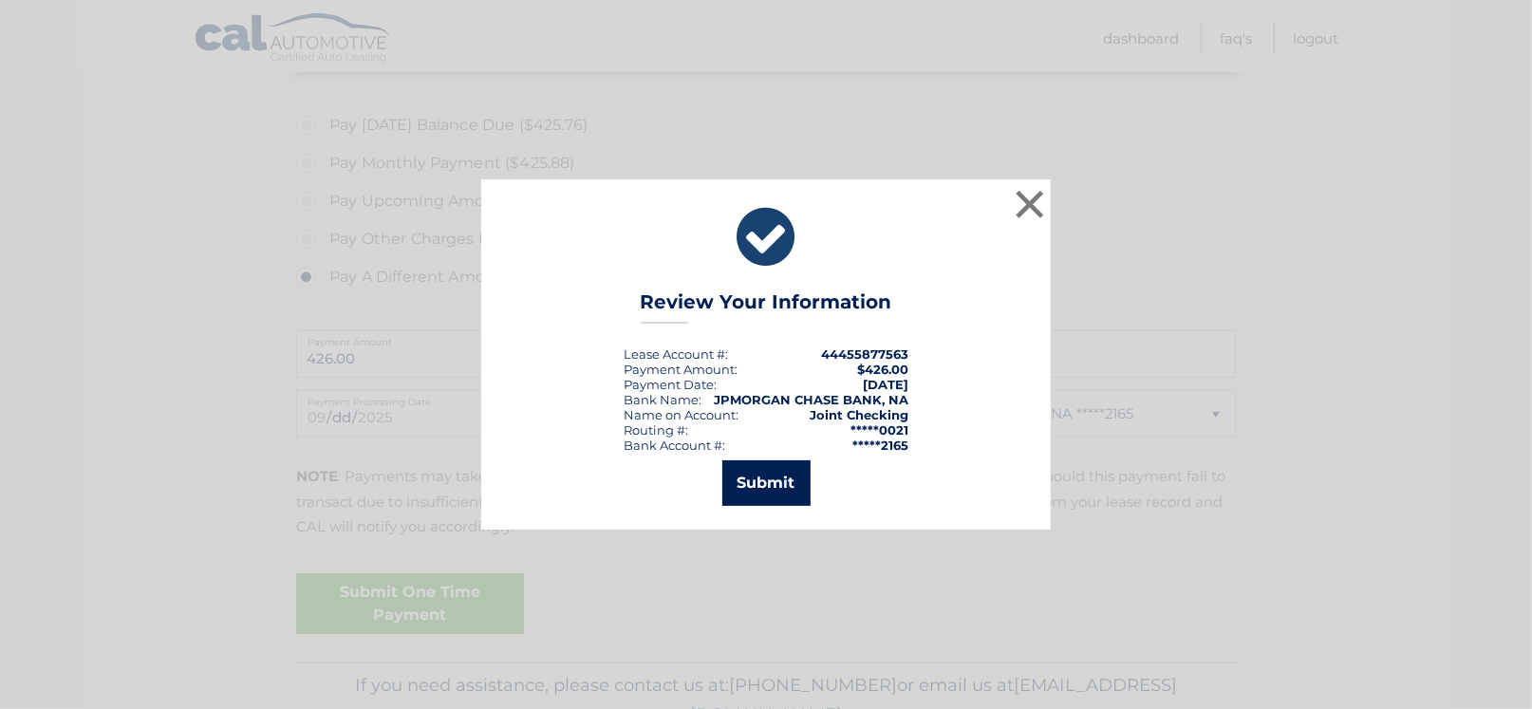
click at [799, 461] on button "Submit" at bounding box center [766, 483] width 88 height 46
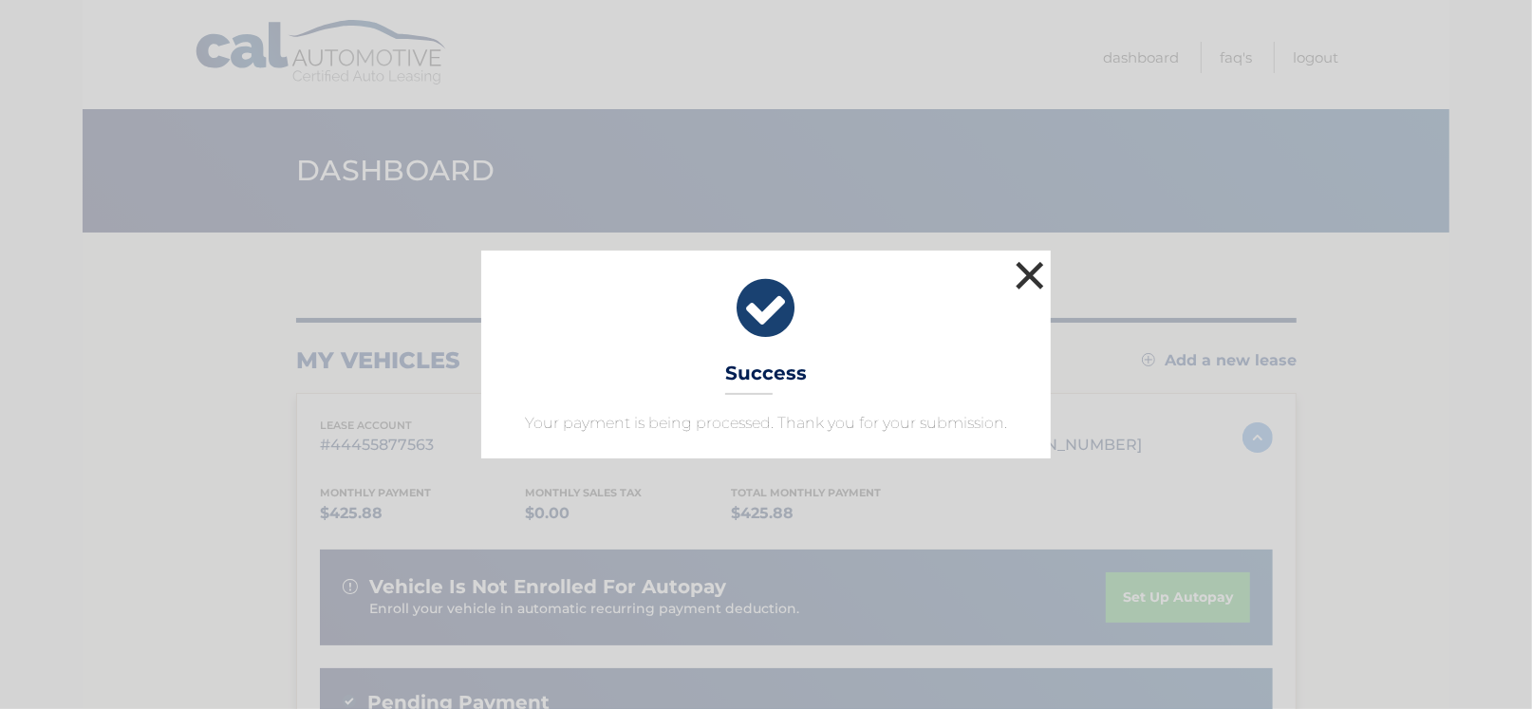
click at [1029, 274] on button "×" at bounding box center [1030, 275] width 38 height 38
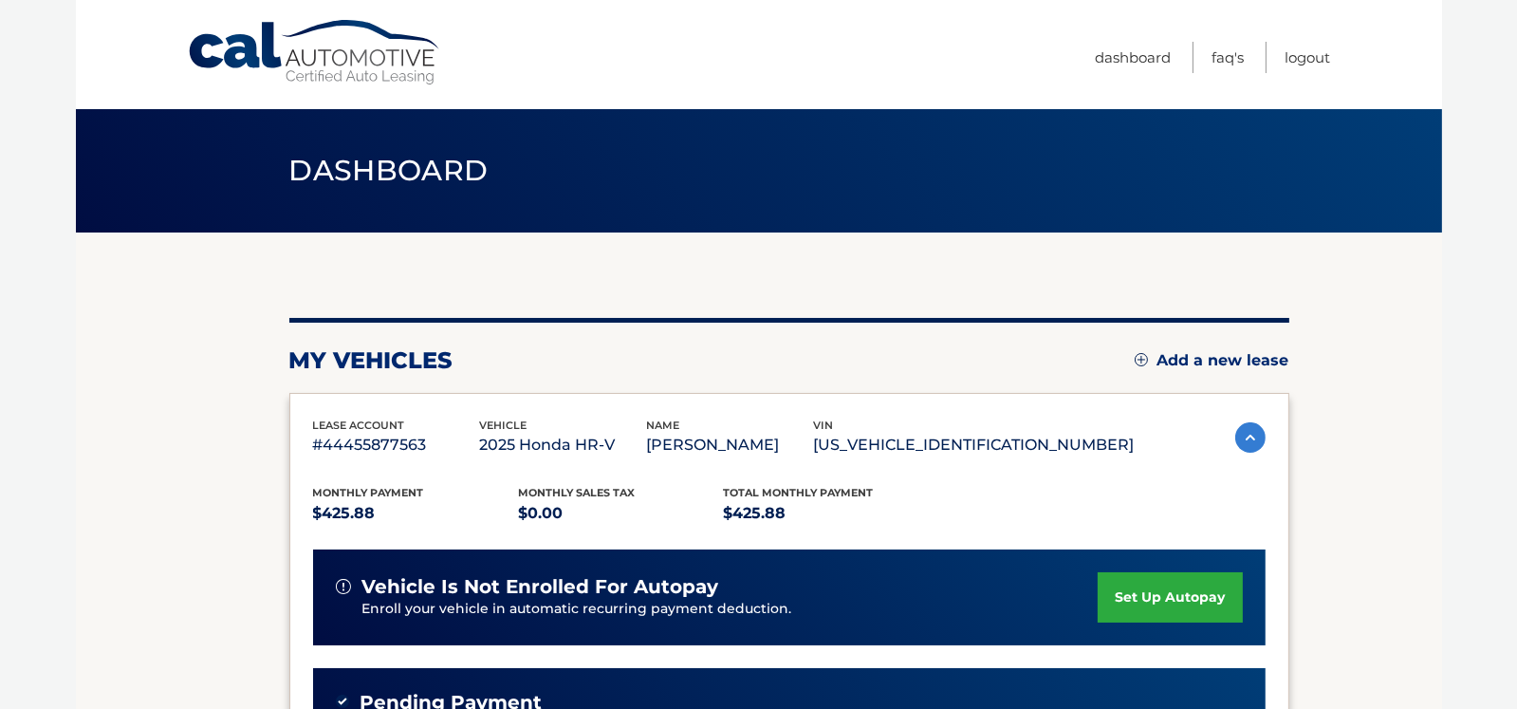
click at [1331, 51] on div "Cal Automotive Menu Dashboard FAQ's Logout" at bounding box center [759, 54] width 1367 height 109
click at [1328, 54] on link "Logout" at bounding box center [1309, 57] width 46 height 31
